Goal: Find specific page/section: Find specific page/section

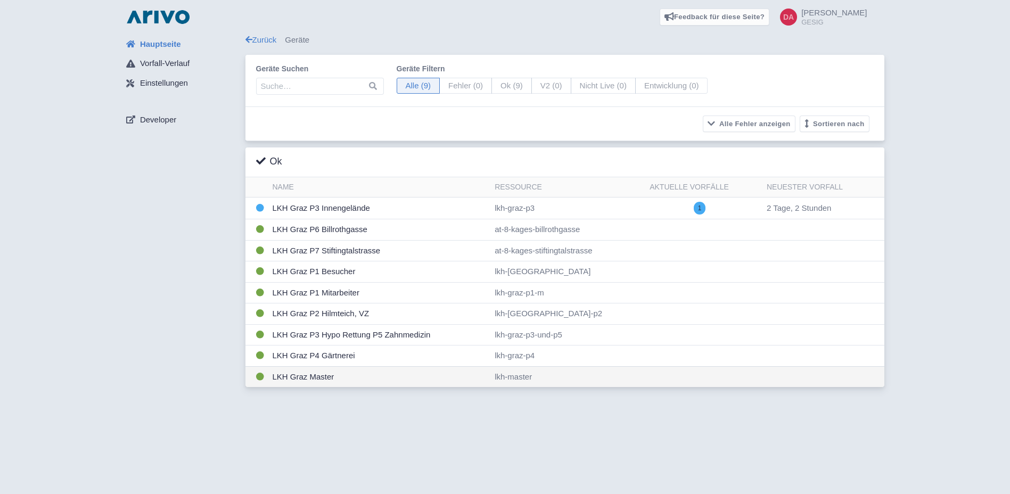
click at [423, 375] on td "LKH Graz Master" at bounding box center [379, 376] width 223 height 21
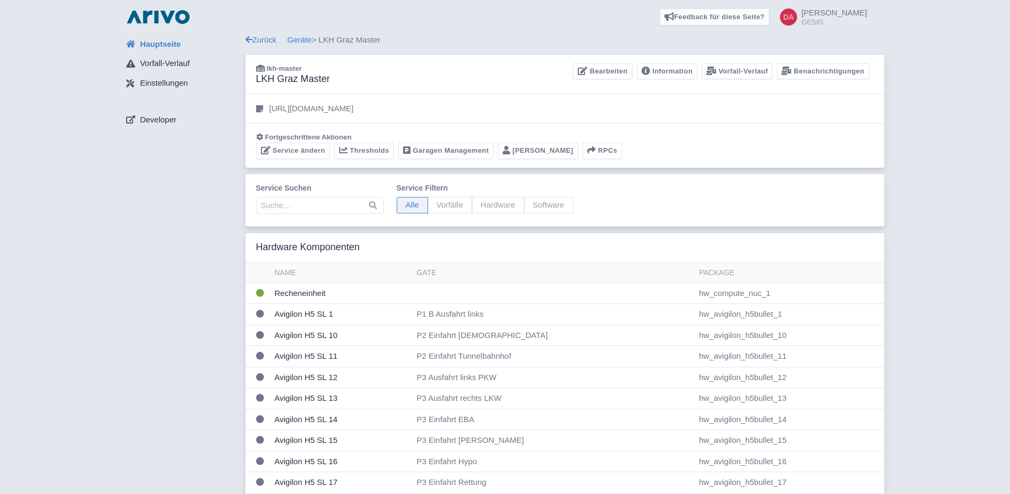
click at [350, 375] on td "Avigilon H5 SL 12" at bounding box center [342, 377] width 142 height 21
click at [460, 150] on link "Garagen Management" at bounding box center [445, 151] width 95 height 17
